Goal: Information Seeking & Learning: Learn about a topic

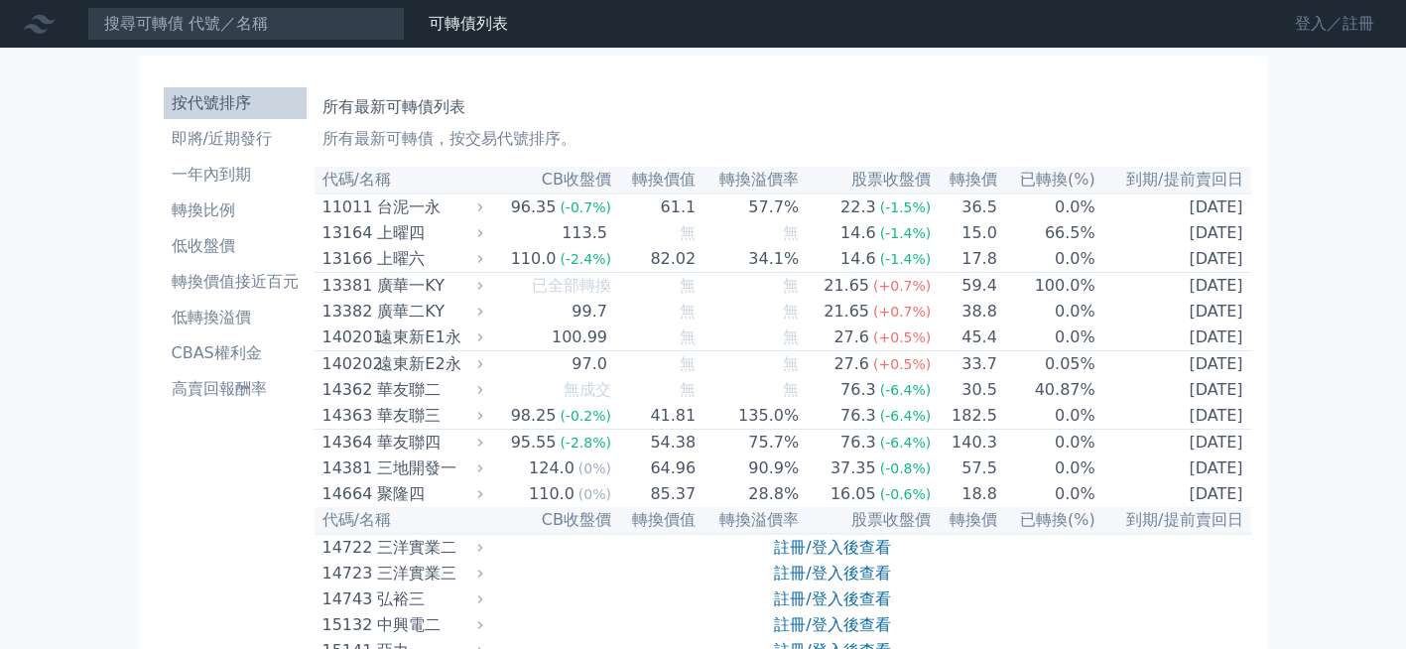
click at [1306, 30] on link "登入／註冊" at bounding box center [1334, 24] width 111 height 32
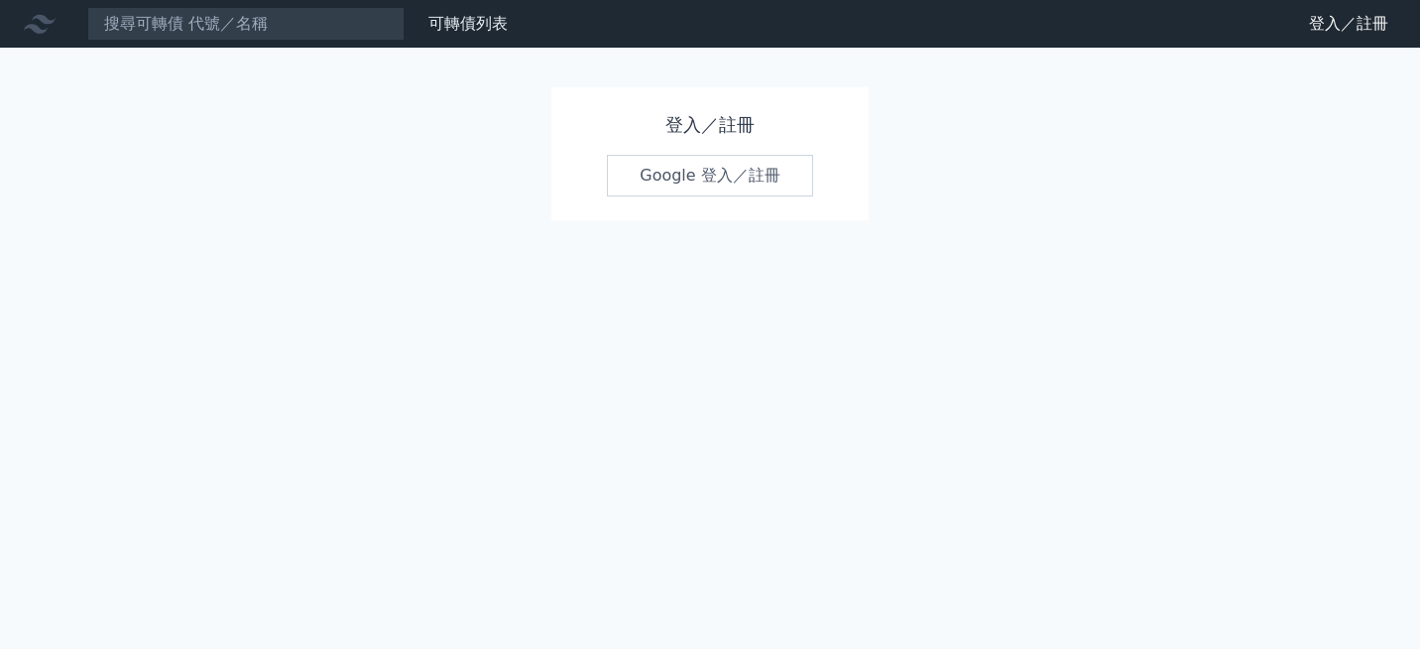
click at [672, 183] on link "Google 登入／註冊" at bounding box center [710, 176] width 206 height 42
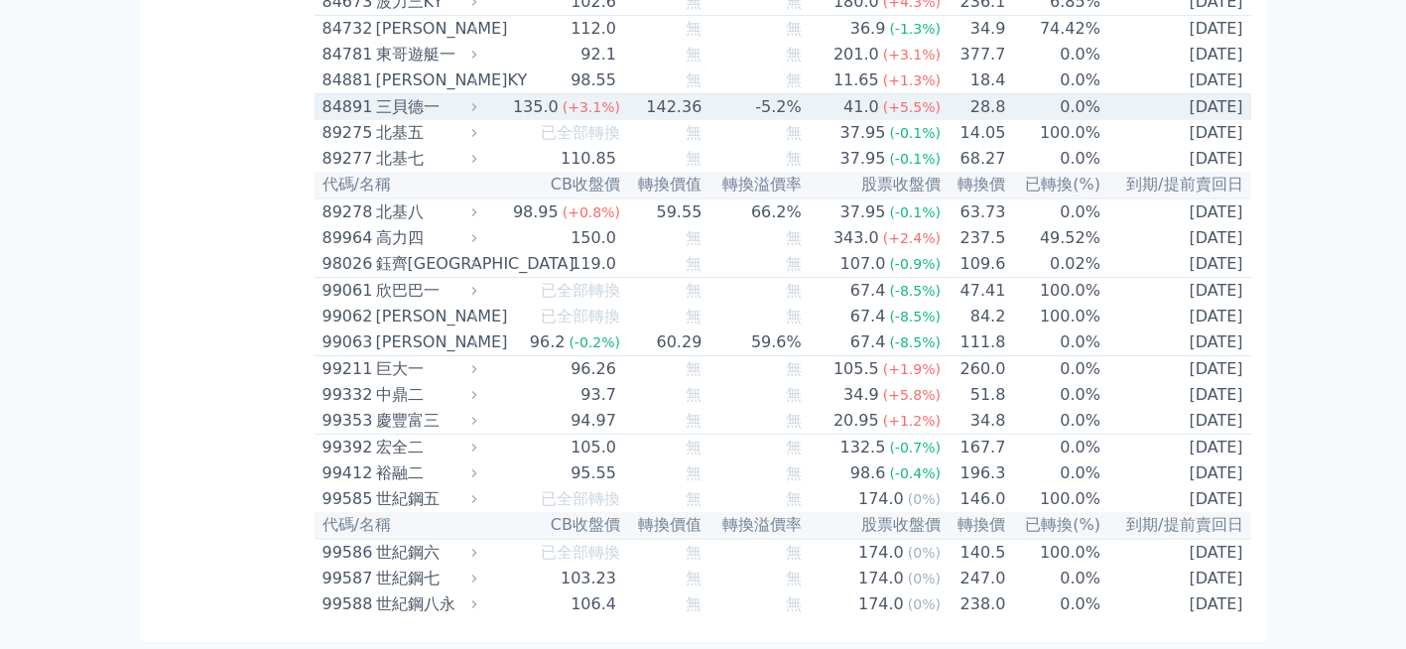
scroll to position [11741, 0]
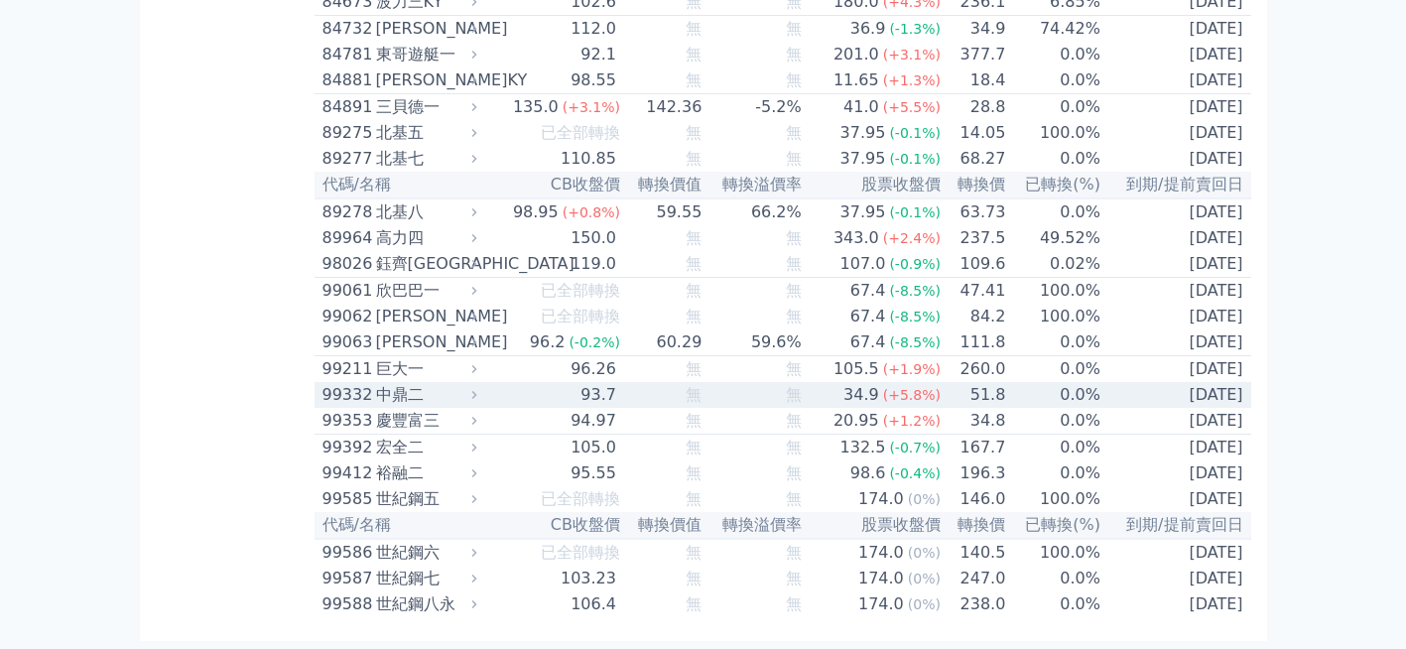
click at [430, 383] on div "中鼎二" at bounding box center [424, 395] width 97 height 24
click at [350, 383] on div "99332" at bounding box center [346, 395] width 49 height 24
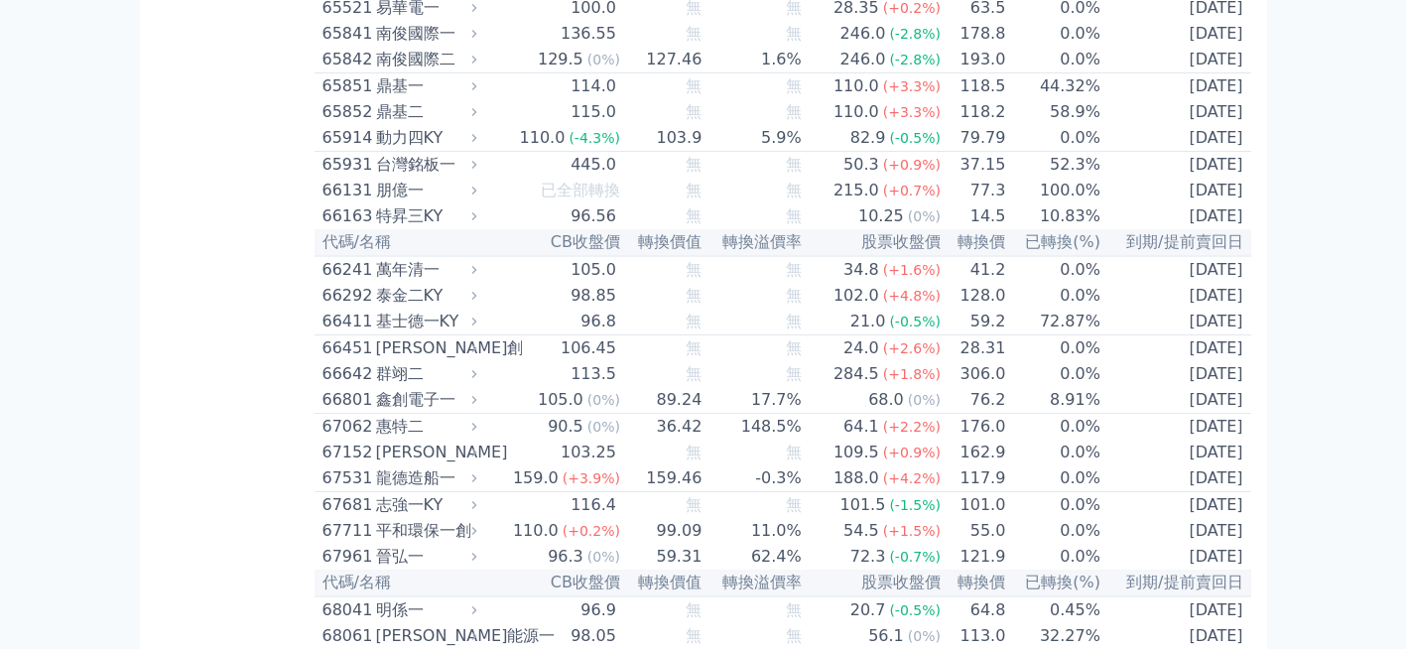
scroll to position [8766, 0]
